Goal: Task Accomplishment & Management: Manage account settings

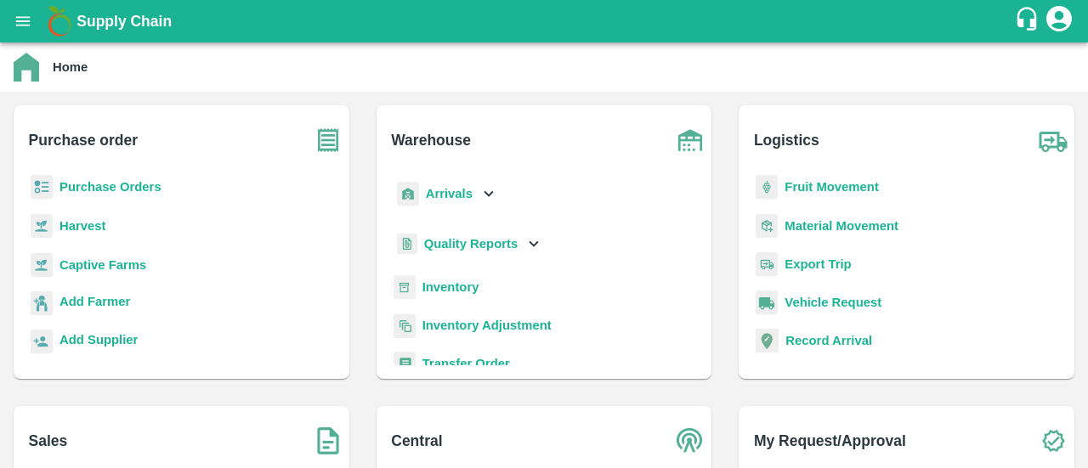
click at [146, 189] on b "Purchase Orders" at bounding box center [110, 187] width 102 height 14
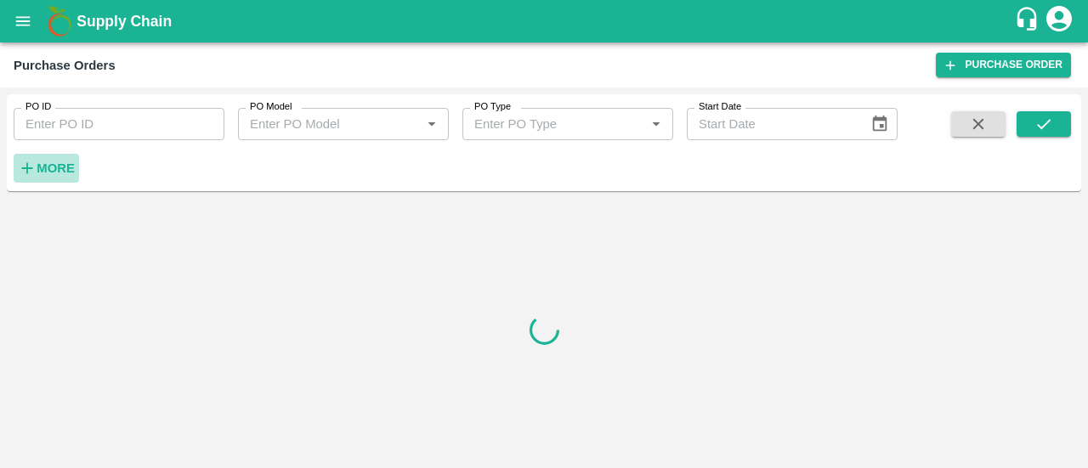
click at [66, 171] on strong "More" at bounding box center [56, 168] width 38 height 14
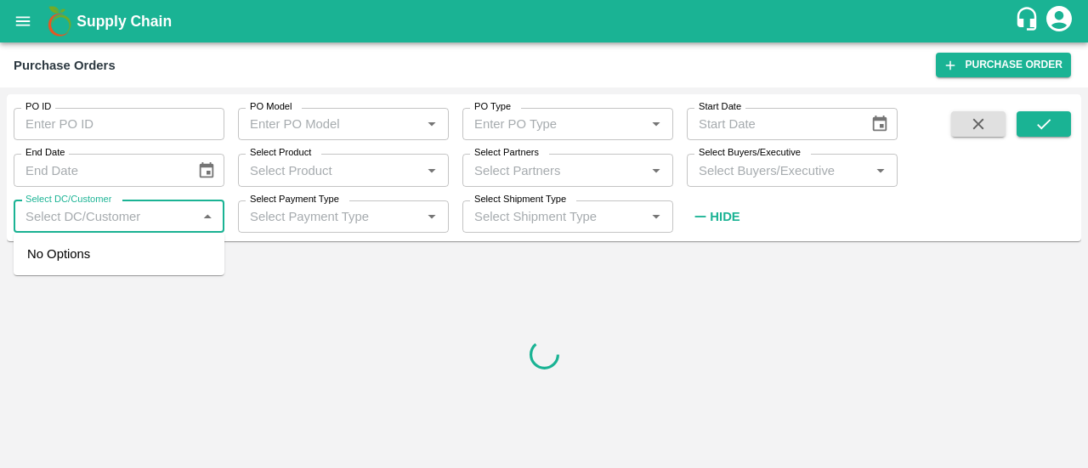
click at [180, 212] on input "Select DC/Customer" at bounding box center [105, 217] width 173 height 22
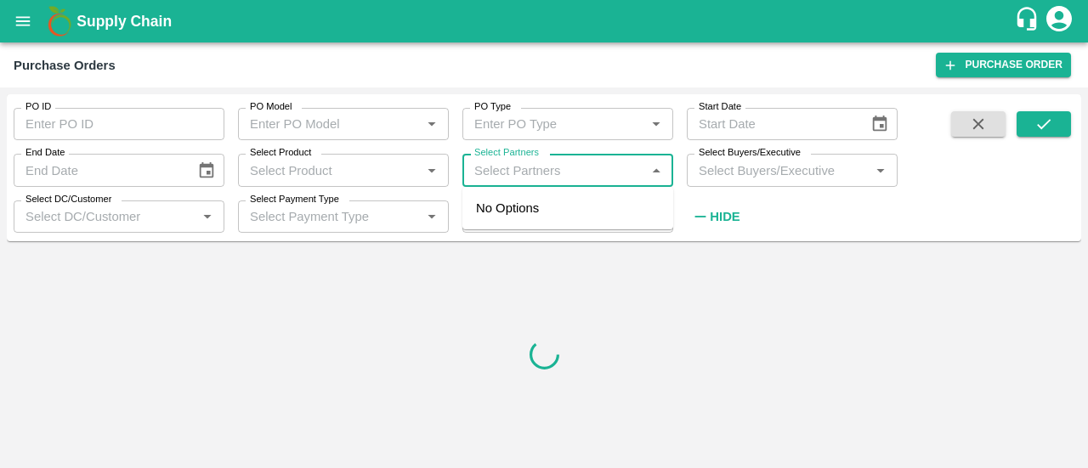
click at [602, 173] on input "Select Partners" at bounding box center [553, 170] width 173 height 22
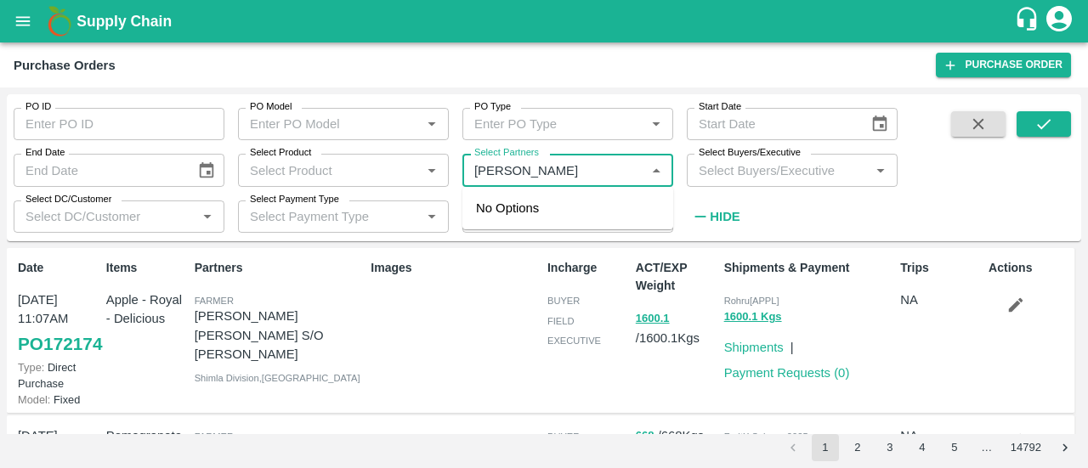
type input "[PERSON_NAME]"
click at [624, 224] on div "[PERSON_NAME]-, -9741611333" at bounding box center [591, 218] width 136 height 38
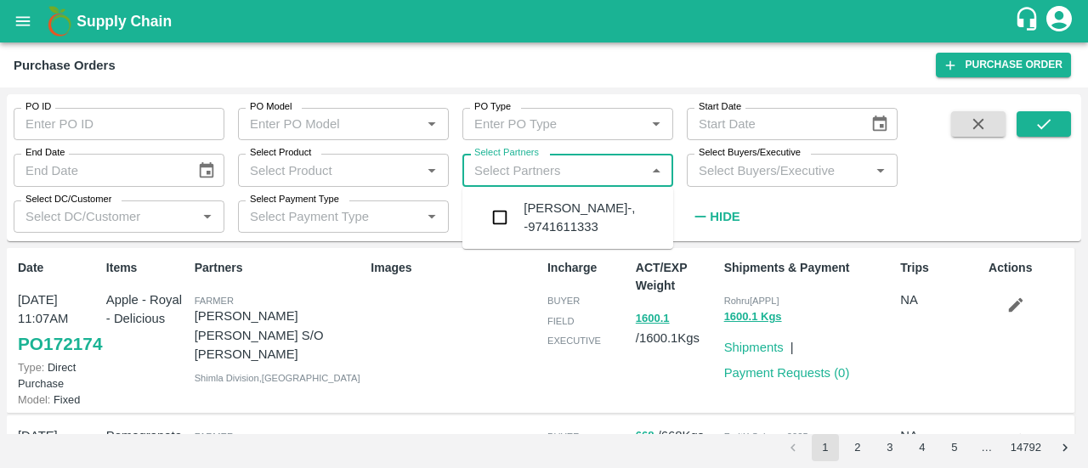
click at [635, 175] on input "Select Partners" at bounding box center [553, 170] width 173 height 22
click at [602, 199] on div "[PERSON_NAME]-, -9741611333" at bounding box center [591, 218] width 136 height 38
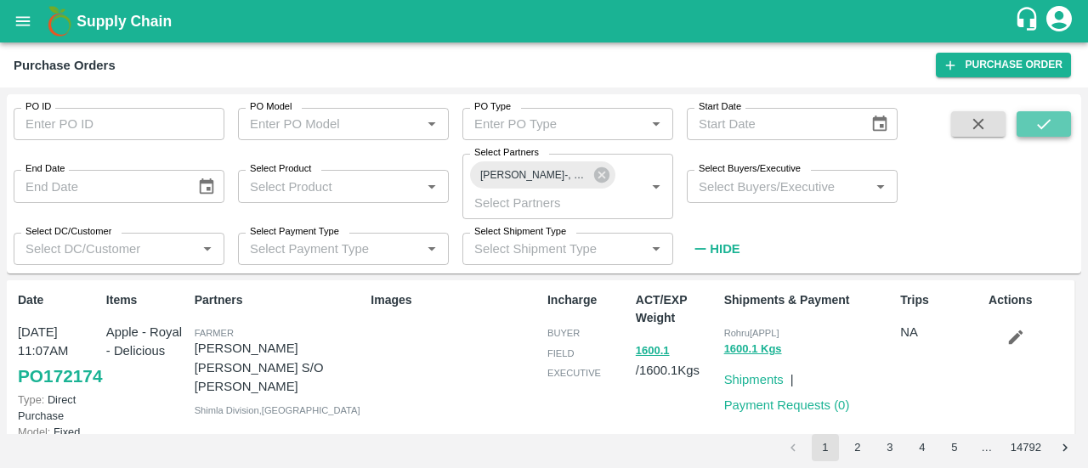
click at [1060, 122] on button "submit" at bounding box center [1043, 123] width 54 height 25
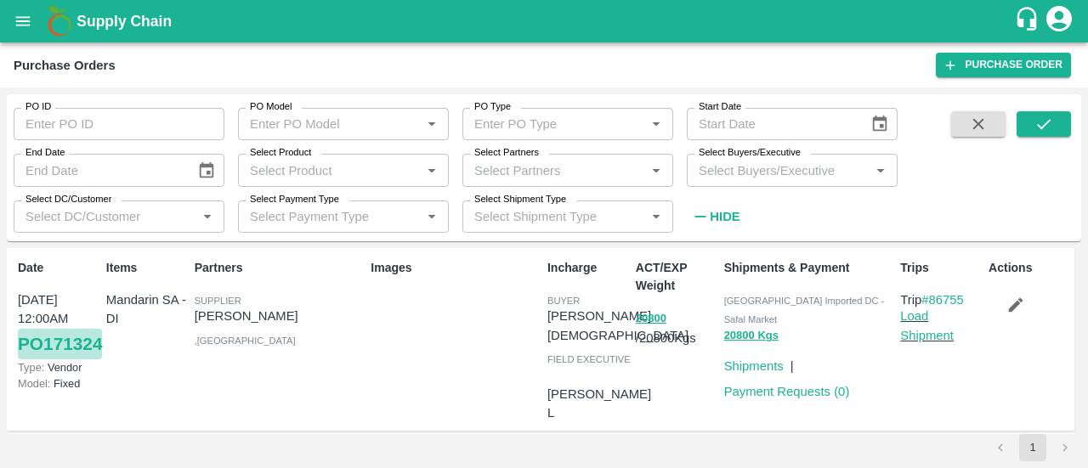
click at [52, 354] on link "PO 171324" at bounding box center [60, 344] width 84 height 31
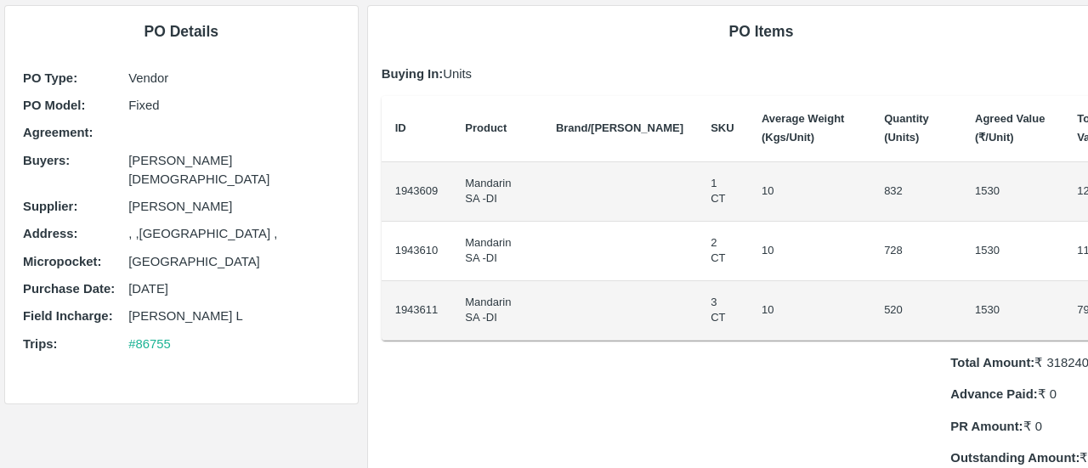
scroll to position [97, 0]
